Goal: Communication & Community: Participate in discussion

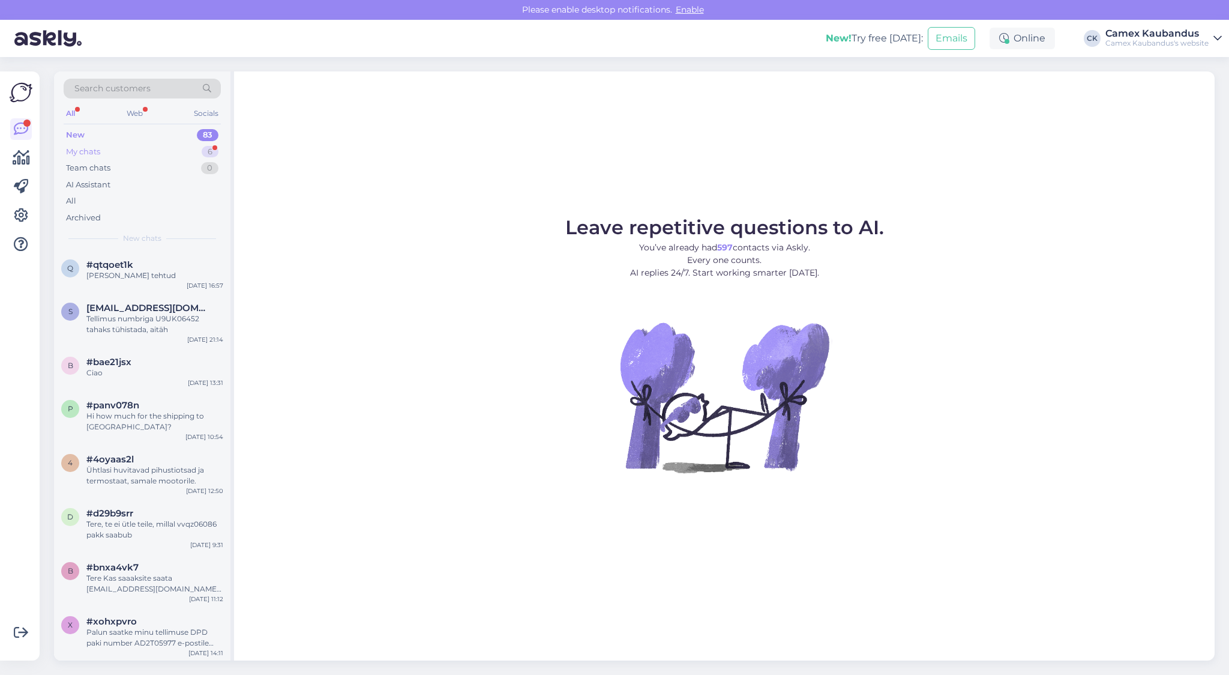
click at [93, 155] on div "My chats" at bounding box center [83, 152] width 34 height 12
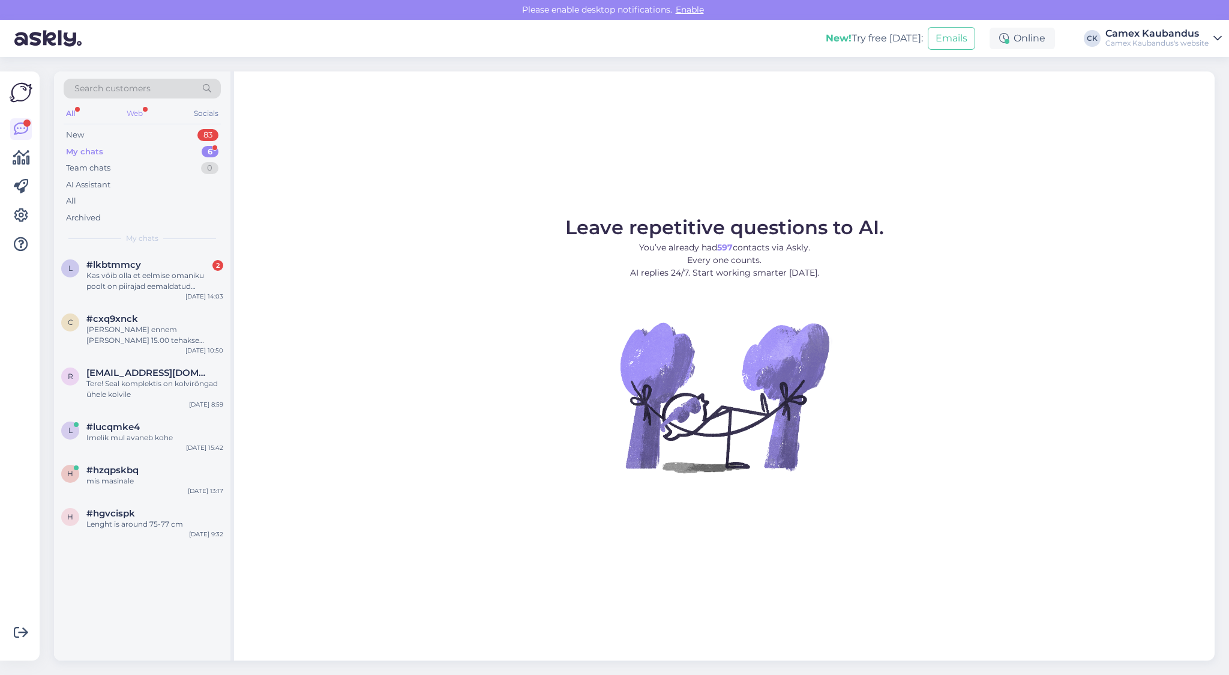
click at [137, 113] on div "Web" at bounding box center [134, 114] width 21 height 16
click at [164, 284] on div "Kas vöib olla et eelmise omaniku poolt on piirajad eemaldatud sellepärast" at bounding box center [154, 281] width 137 height 22
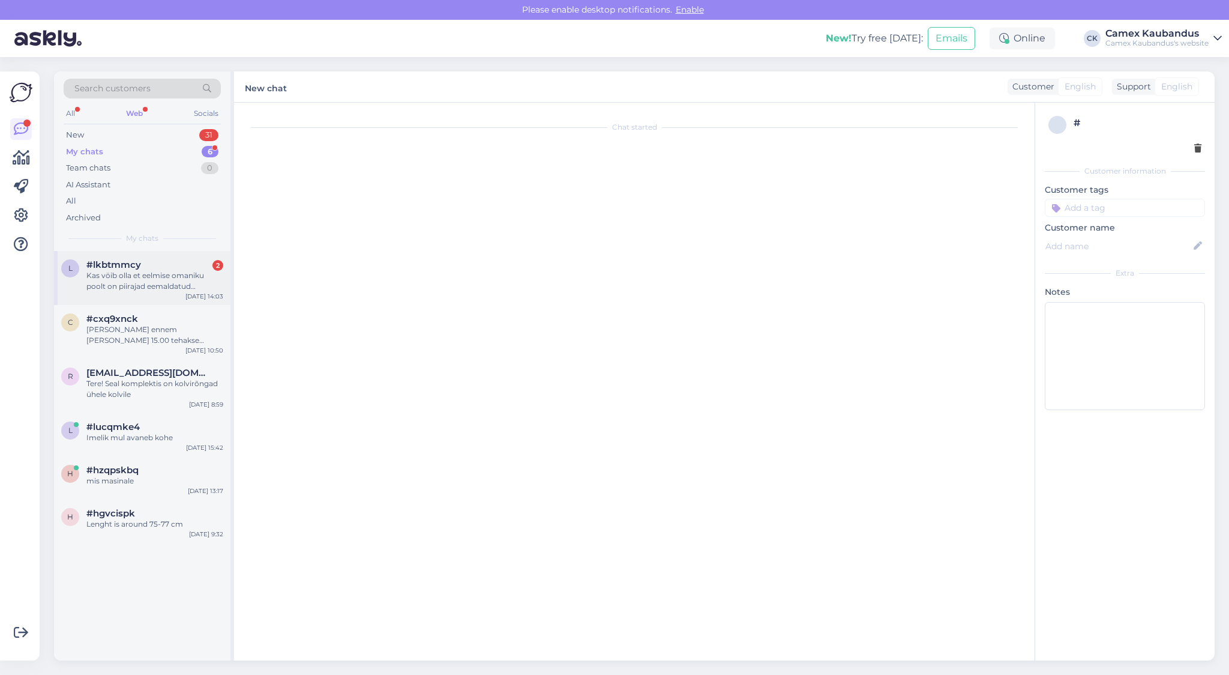
scroll to position [932, 0]
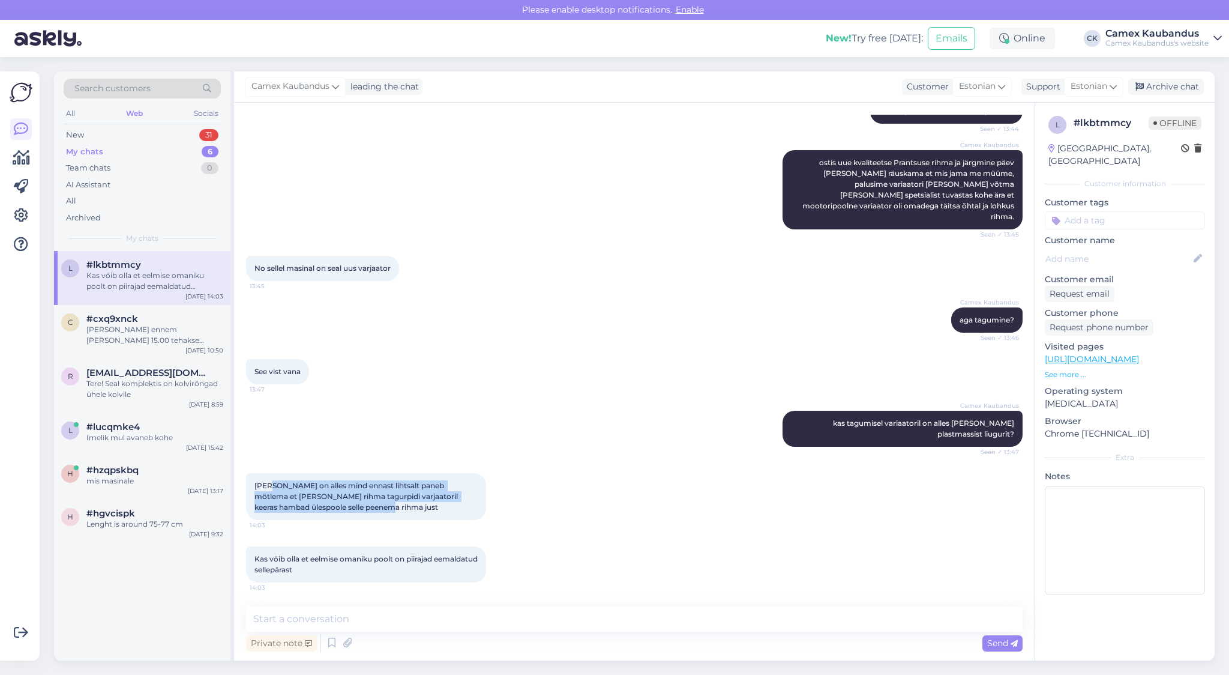
drag, startPoint x: 271, startPoint y: 489, endPoint x: 455, endPoint y: 515, distance: 186.2
click at [455, 515] on div "[PERSON_NAME] on alles mind ennast lihtsalt paneb mötlema et [PERSON_NAME] rihm…" at bounding box center [366, 496] width 240 height 47
drag, startPoint x: 455, startPoint y: 515, endPoint x: 372, endPoint y: 505, distance: 83.4
click at [372, 505] on div "[PERSON_NAME] on alles mind ennast lihtsalt paneb mötlema et [PERSON_NAME] rihm…" at bounding box center [366, 496] width 240 height 47
drag, startPoint x: 378, startPoint y: 501, endPoint x: 433, endPoint y: 513, distance: 56.4
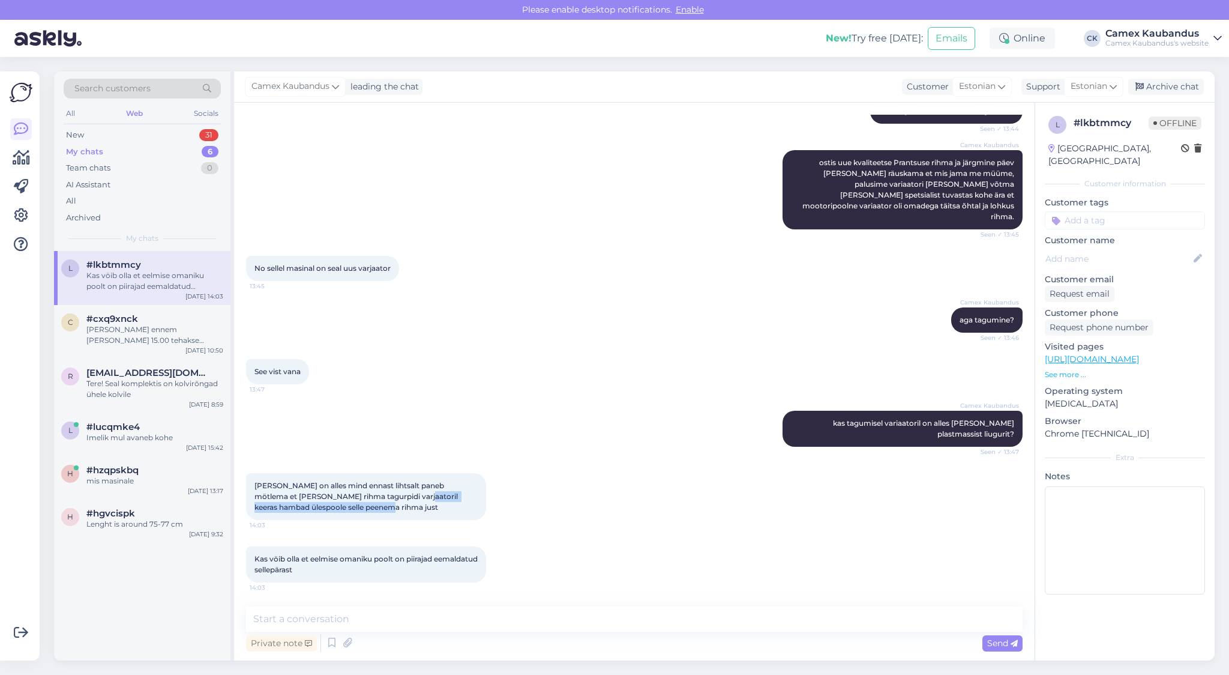
click at [433, 513] on div "[PERSON_NAME] on alles mind ennast lihtsalt paneb mötlema et [PERSON_NAME] rihm…" at bounding box center [366, 496] width 240 height 47
drag, startPoint x: 433, startPoint y: 513, endPoint x: 425, endPoint y: 505, distance: 10.6
click at [425, 505] on div "[PERSON_NAME] on alles mind ennast lihtsalt paneb mötlema et [PERSON_NAME] rihm…" at bounding box center [366, 496] width 240 height 47
drag, startPoint x: 420, startPoint y: 505, endPoint x: 277, endPoint y: 492, distance: 144.1
click at [277, 492] on div "[PERSON_NAME] on alles mind ennast lihtsalt paneb mötlema et [PERSON_NAME] rihm…" at bounding box center [366, 496] width 240 height 47
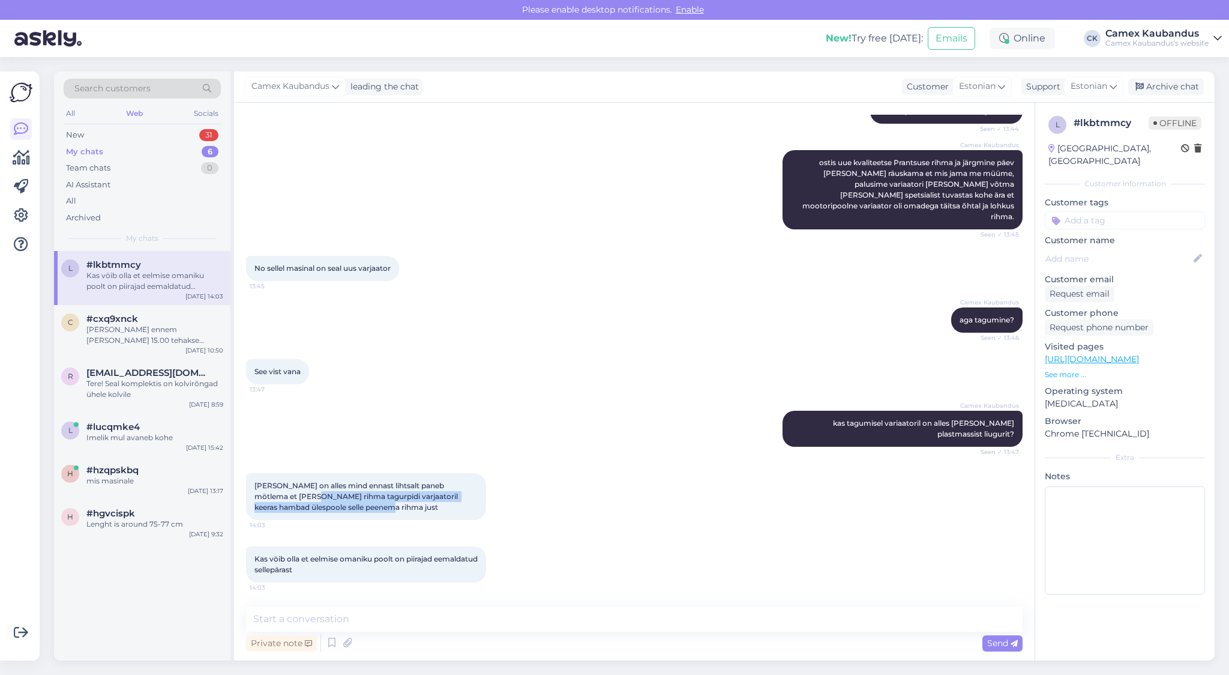
click at [277, 492] on span "[PERSON_NAME] on alles mind ennast lihtsalt paneb mötlema et [PERSON_NAME] rihm…" at bounding box center [357, 496] width 205 height 31
